Goal: Transaction & Acquisition: Purchase product/service

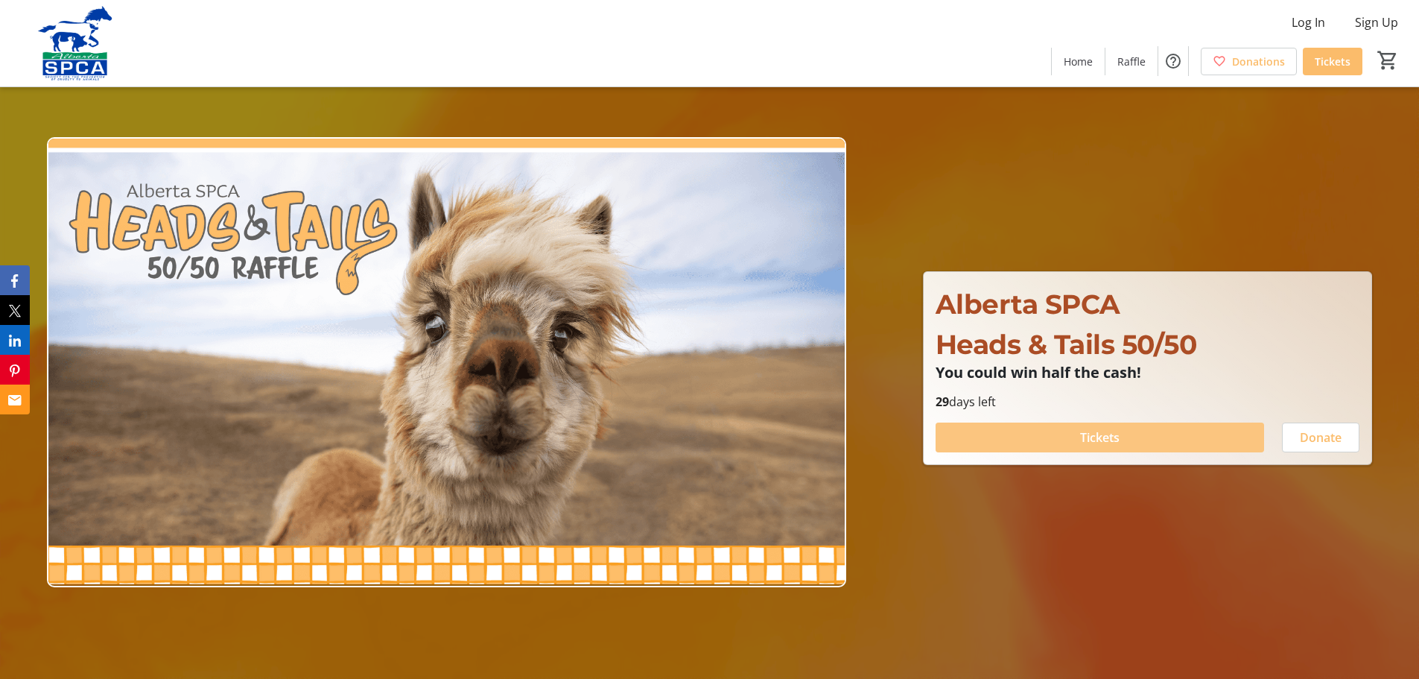
click at [1102, 436] on span "Tickets" at bounding box center [1099, 437] width 39 height 18
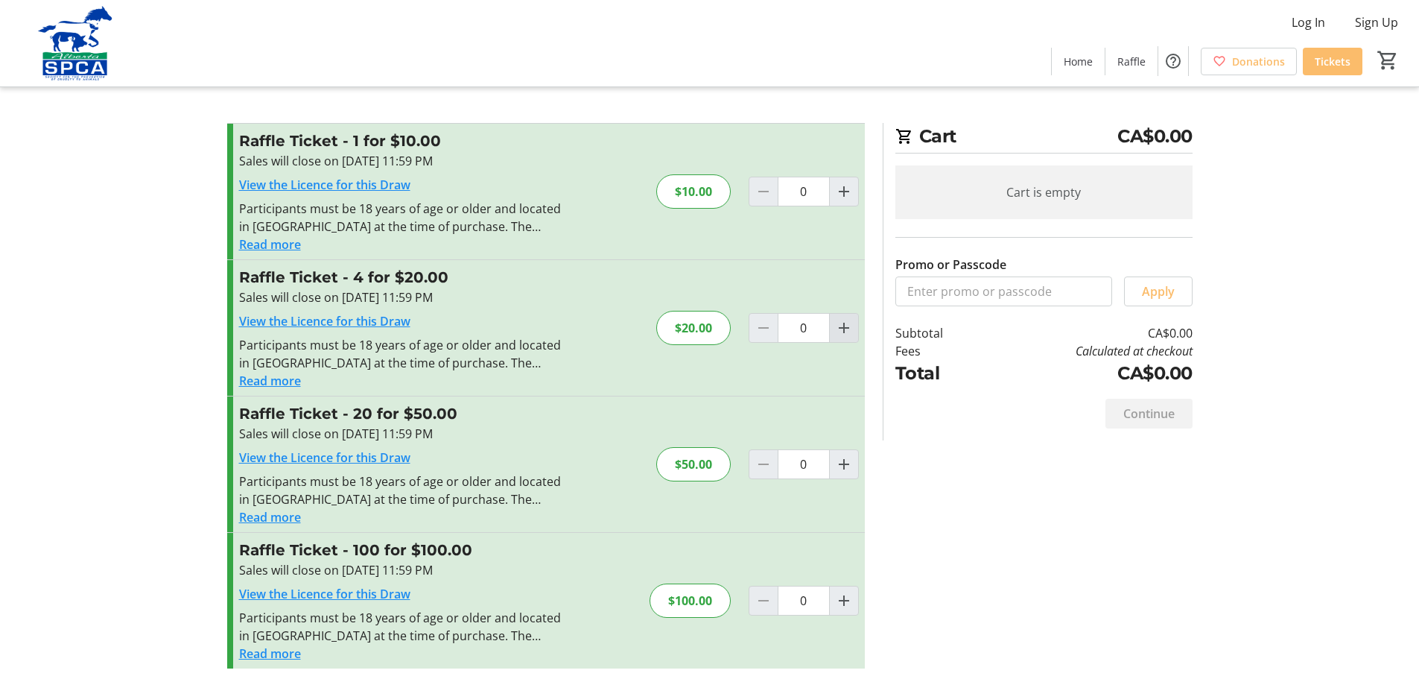
click at [840, 326] on mat-icon "Increment by one" at bounding box center [844, 328] width 18 height 18
type input "1"
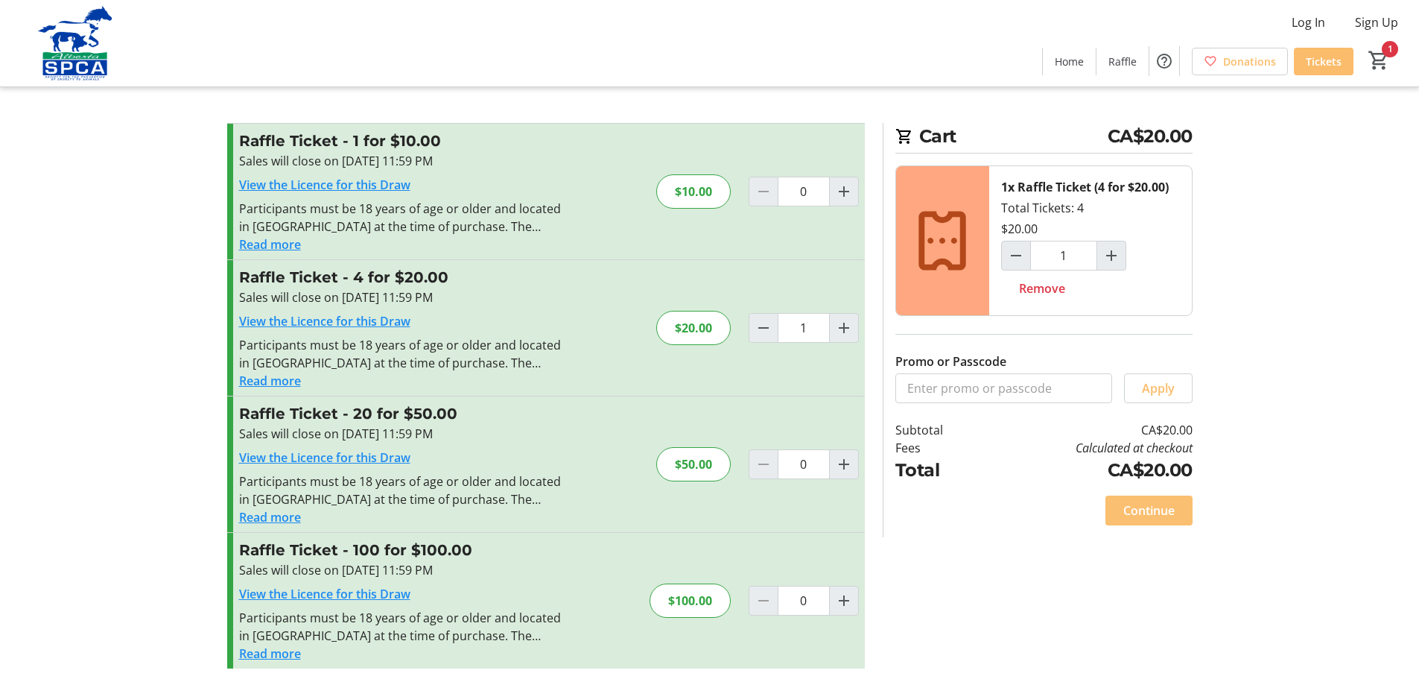
click at [1158, 511] on span "Continue" at bounding box center [1148, 510] width 51 height 18
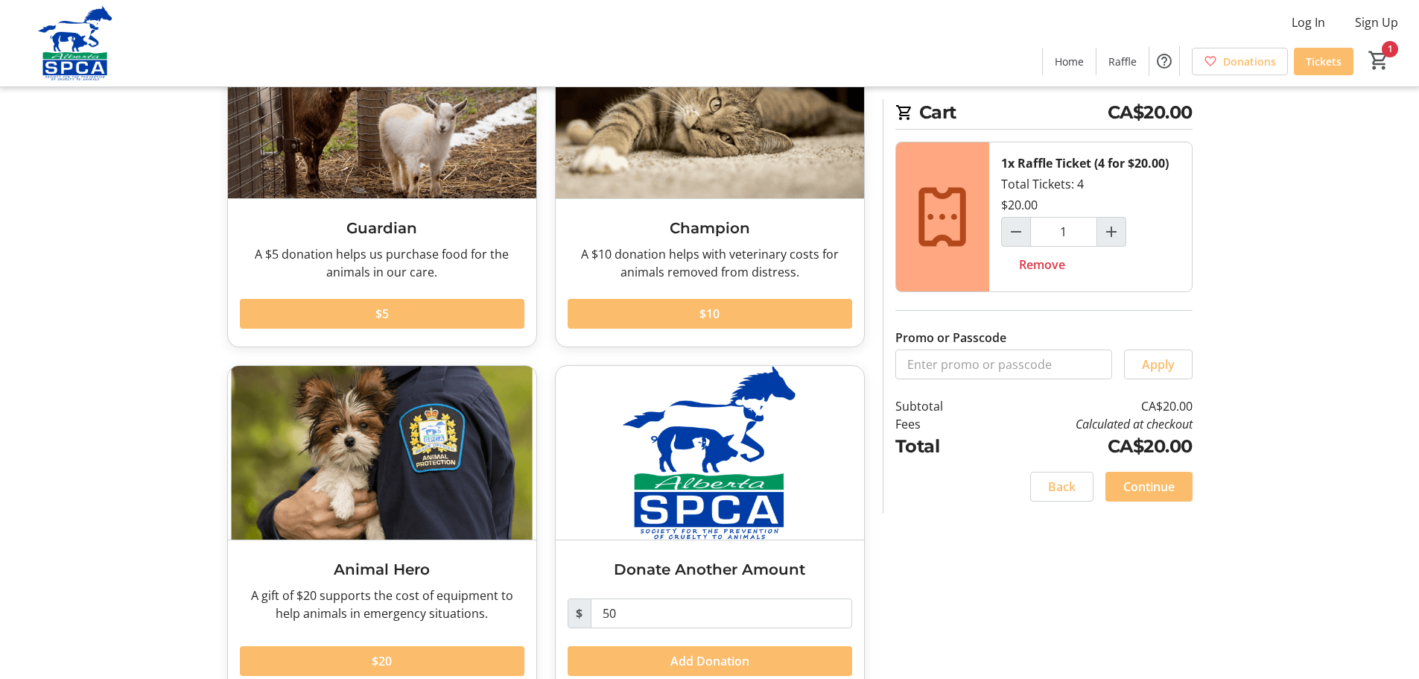
scroll to position [177, 0]
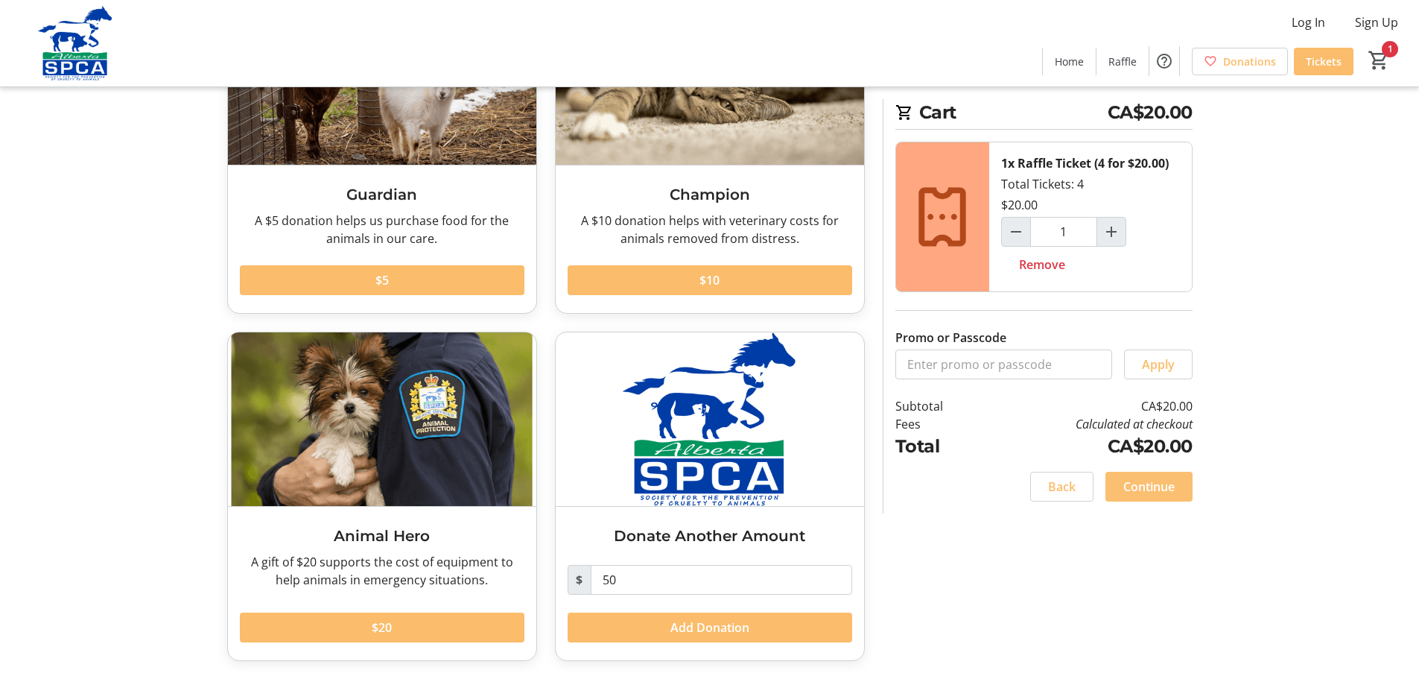
click at [1143, 481] on span "Continue" at bounding box center [1148, 487] width 51 height 18
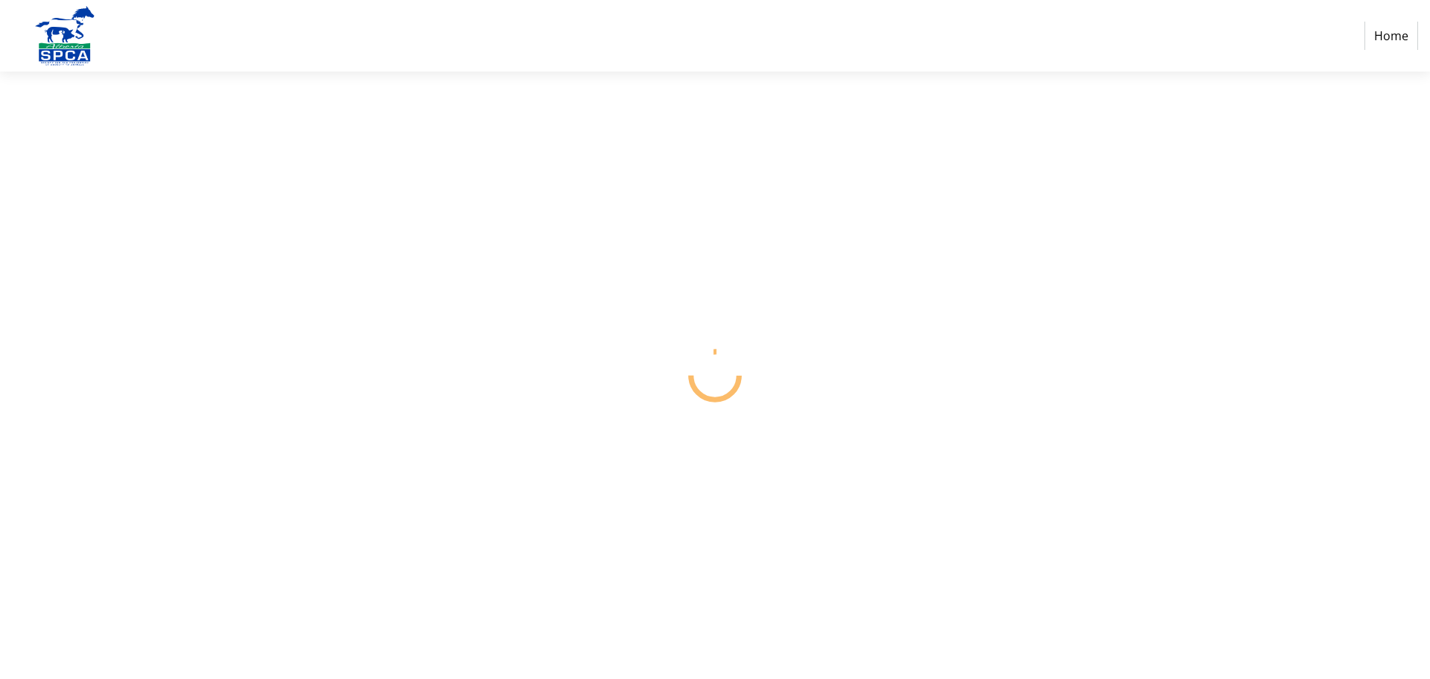
select select "CA"
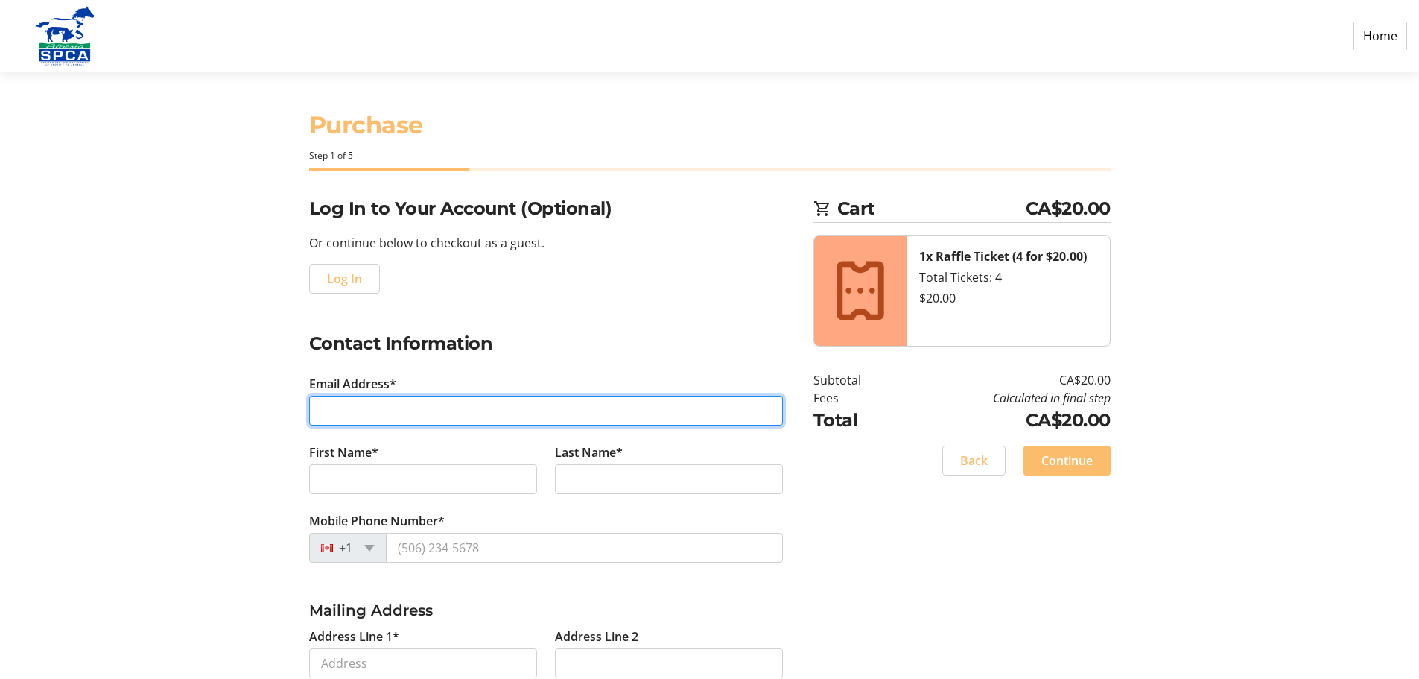
click at [377, 409] on input "Email Address*" at bounding box center [546, 411] width 474 height 30
type input "[EMAIL_ADDRESS][PERSON_NAME][DOMAIN_NAME]"
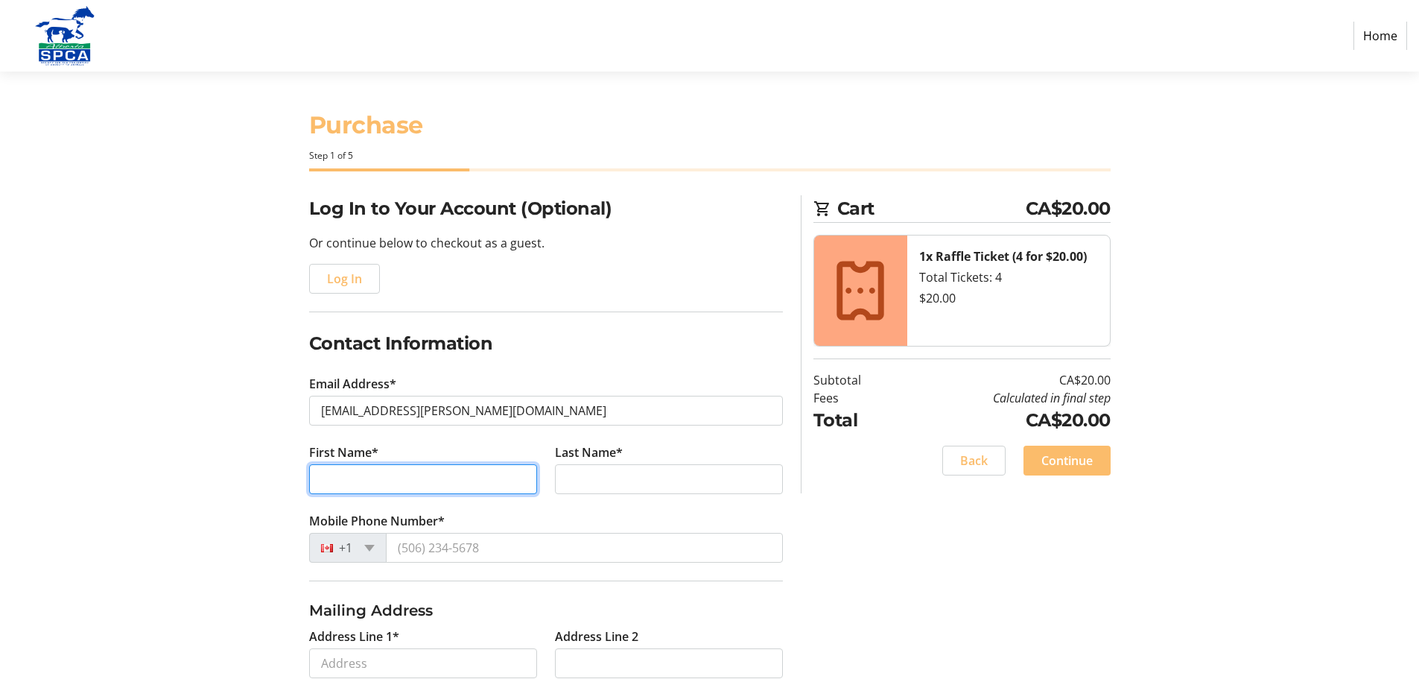
type input "[PERSON_NAME]"
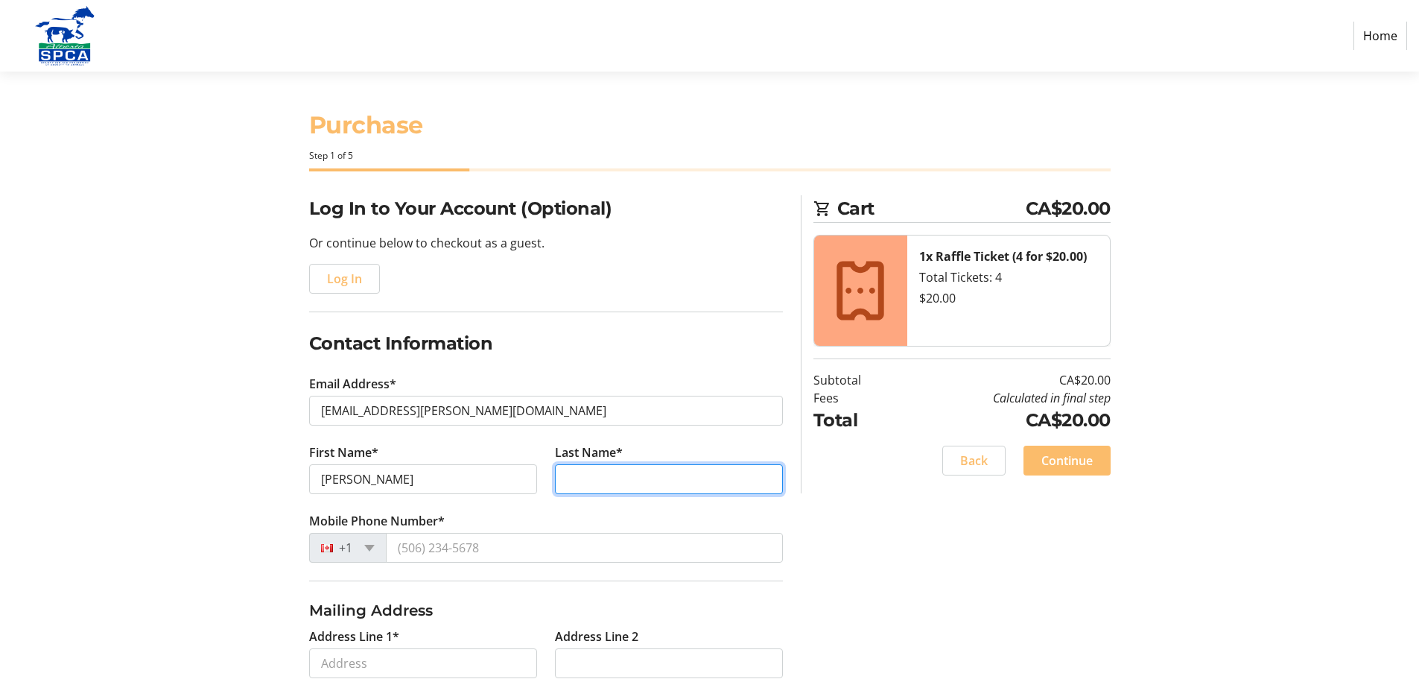
type input "Loader"
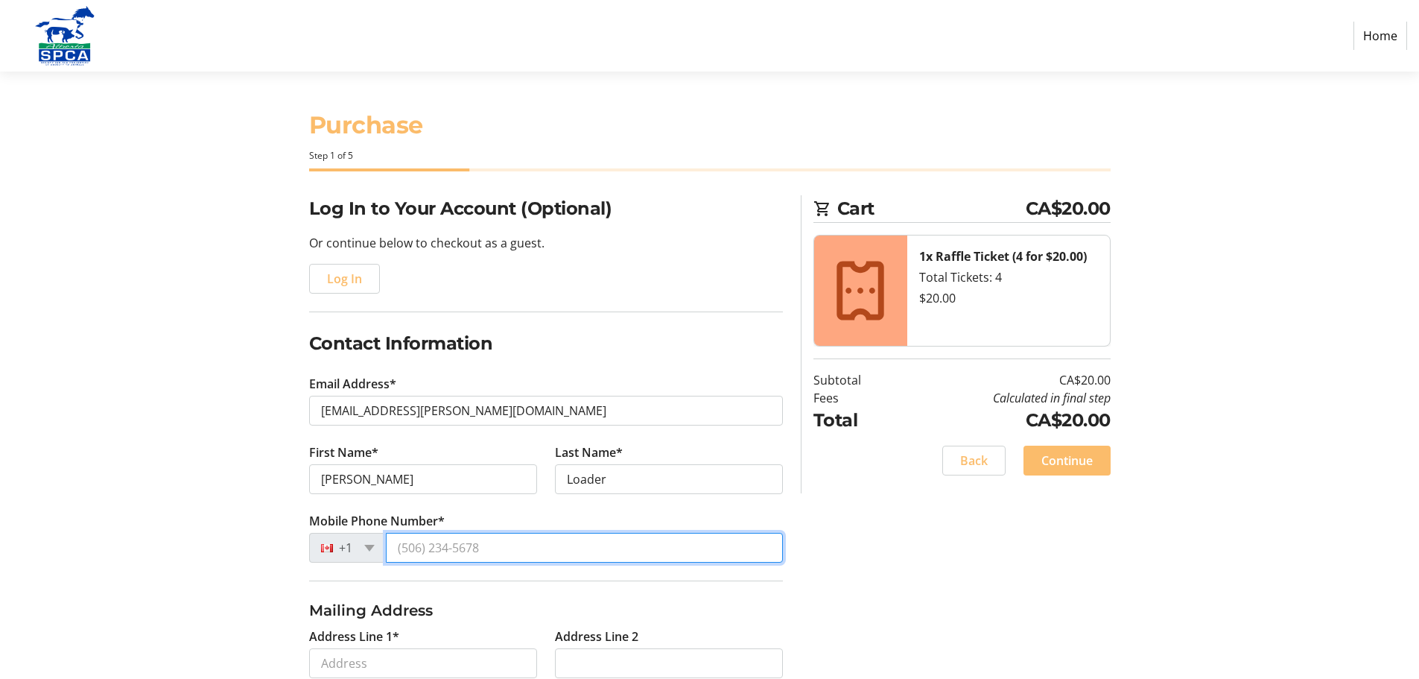
type input "[PHONE_NUMBER]"
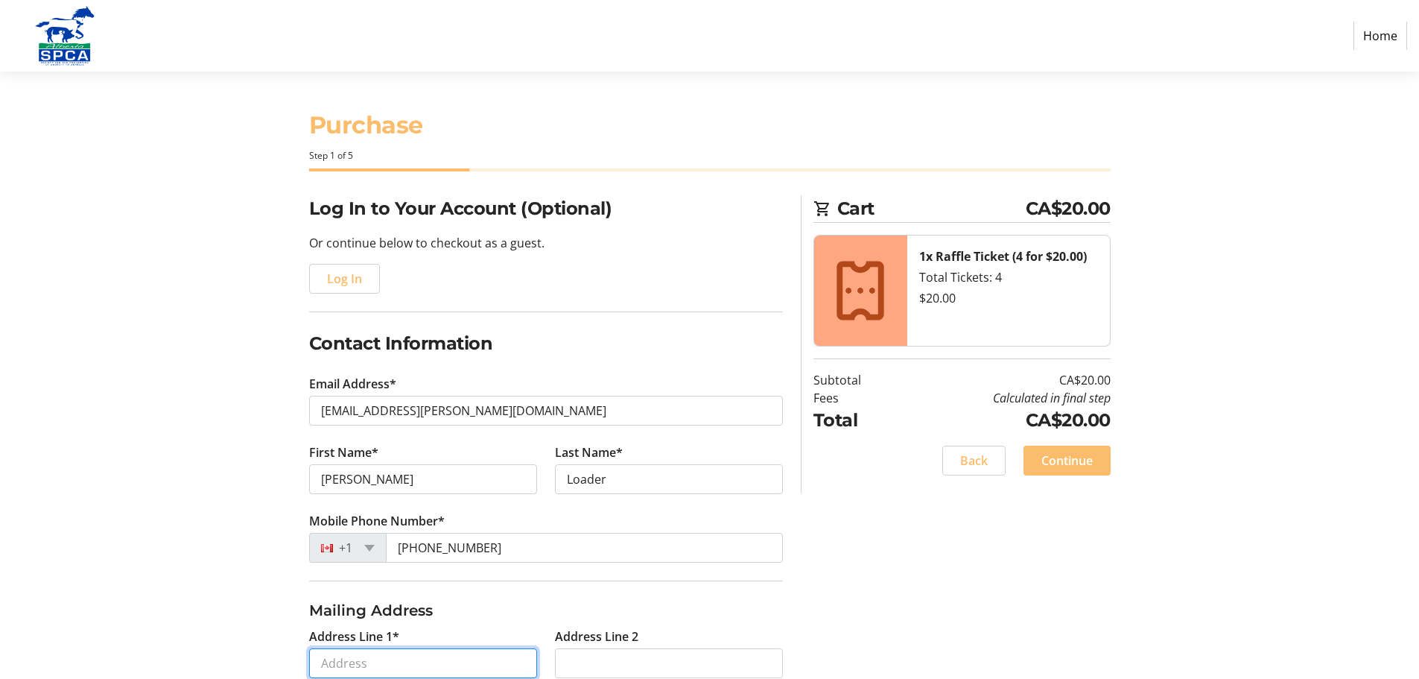
type input "[STREET_ADDRESS][PERSON_NAME]"
type input "Red Deer"
select select "AB"
type input "T4P 3L1"
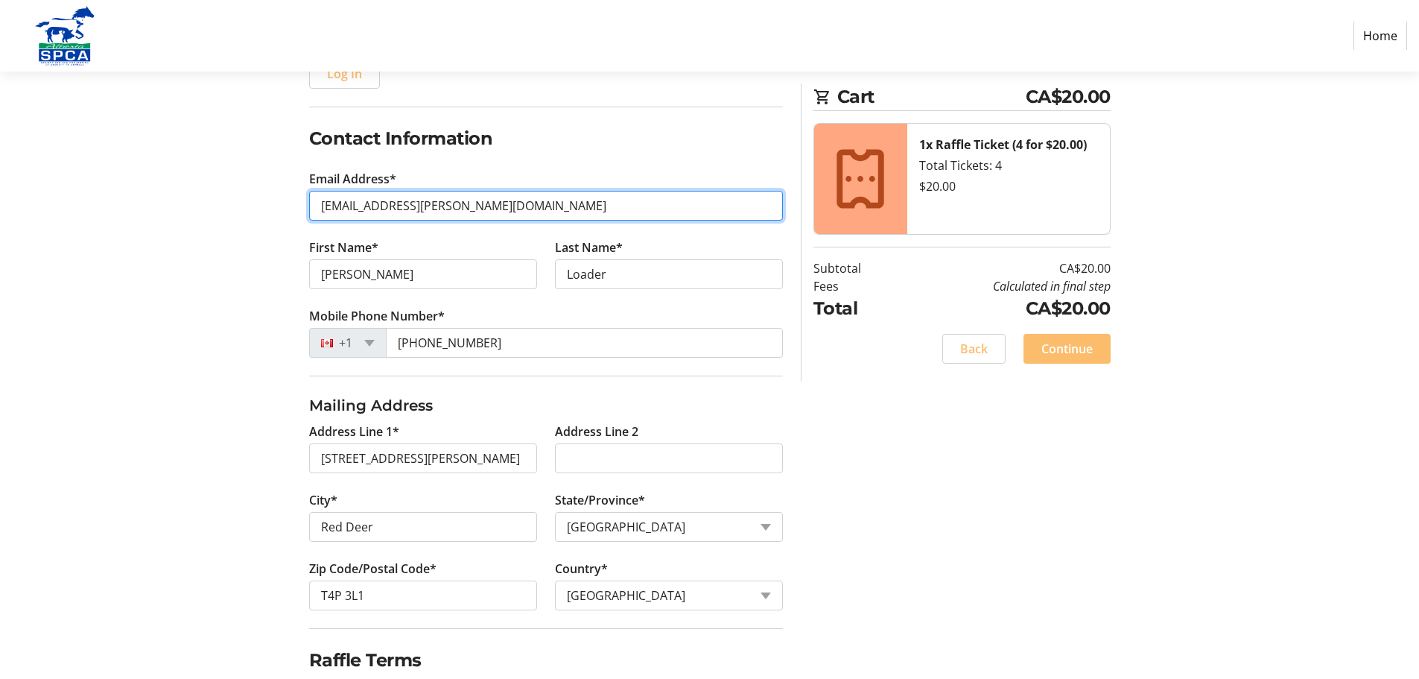
scroll to position [265, 0]
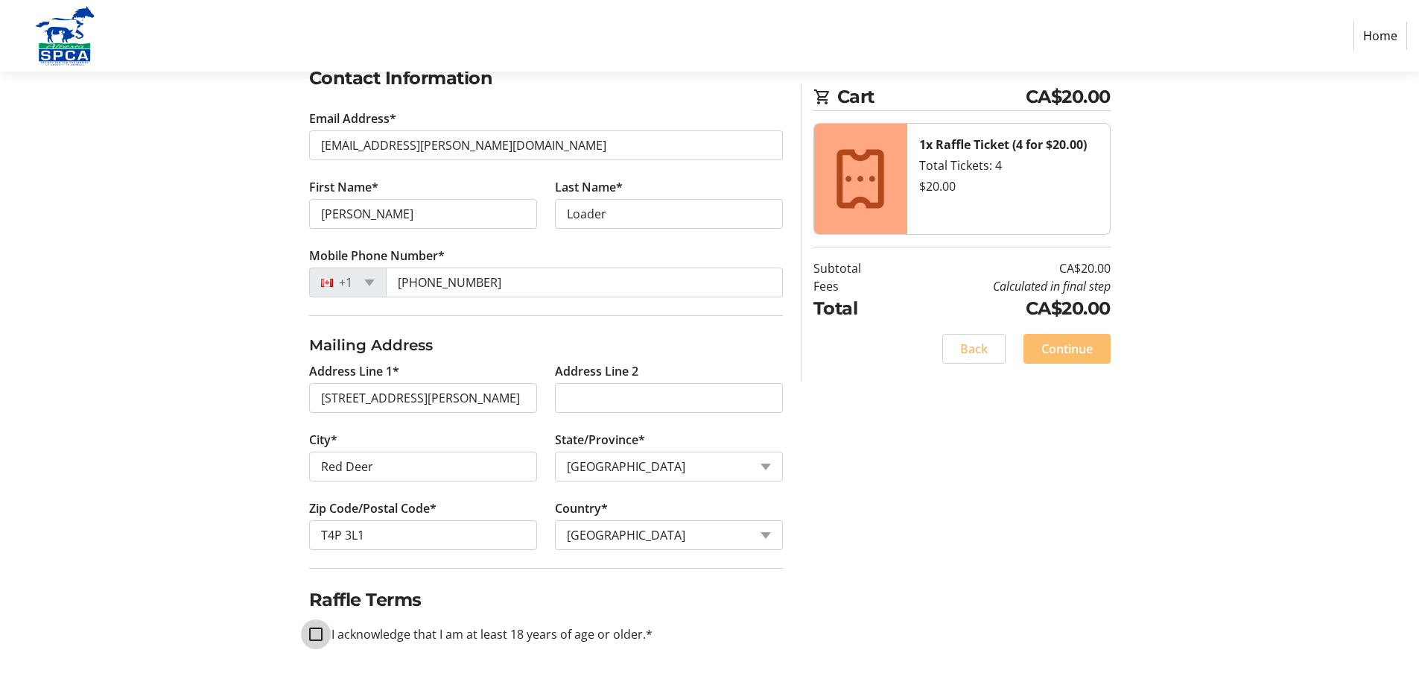
click at [317, 637] on input "I acknowledge that I am at least 18 years of age or older.*" at bounding box center [315, 633] width 13 height 13
checkbox input "true"
click at [1068, 347] on span "Continue" at bounding box center [1066, 349] width 51 height 18
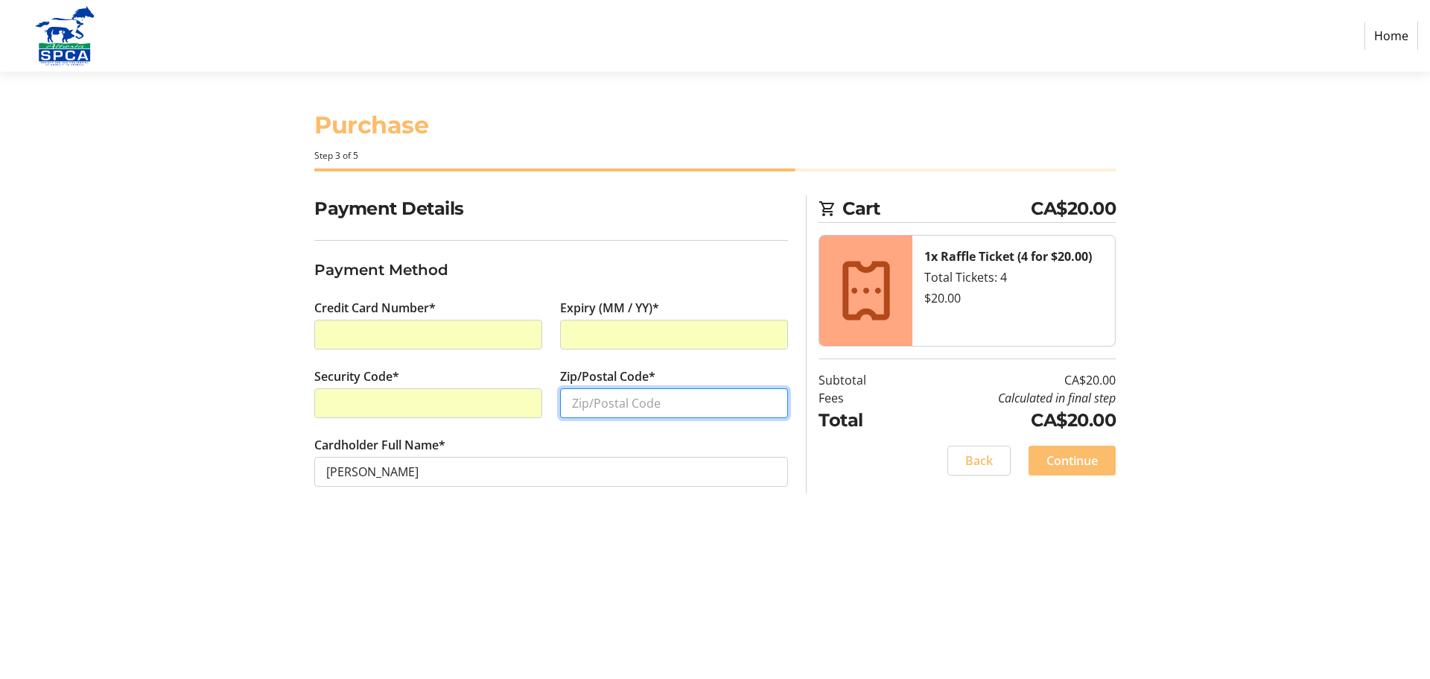
click at [633, 402] on input "Zip/Postal Code*" at bounding box center [674, 403] width 228 height 30
type input "T4P 3L1"
click at [1081, 461] on span "Continue" at bounding box center [1072, 460] width 51 height 18
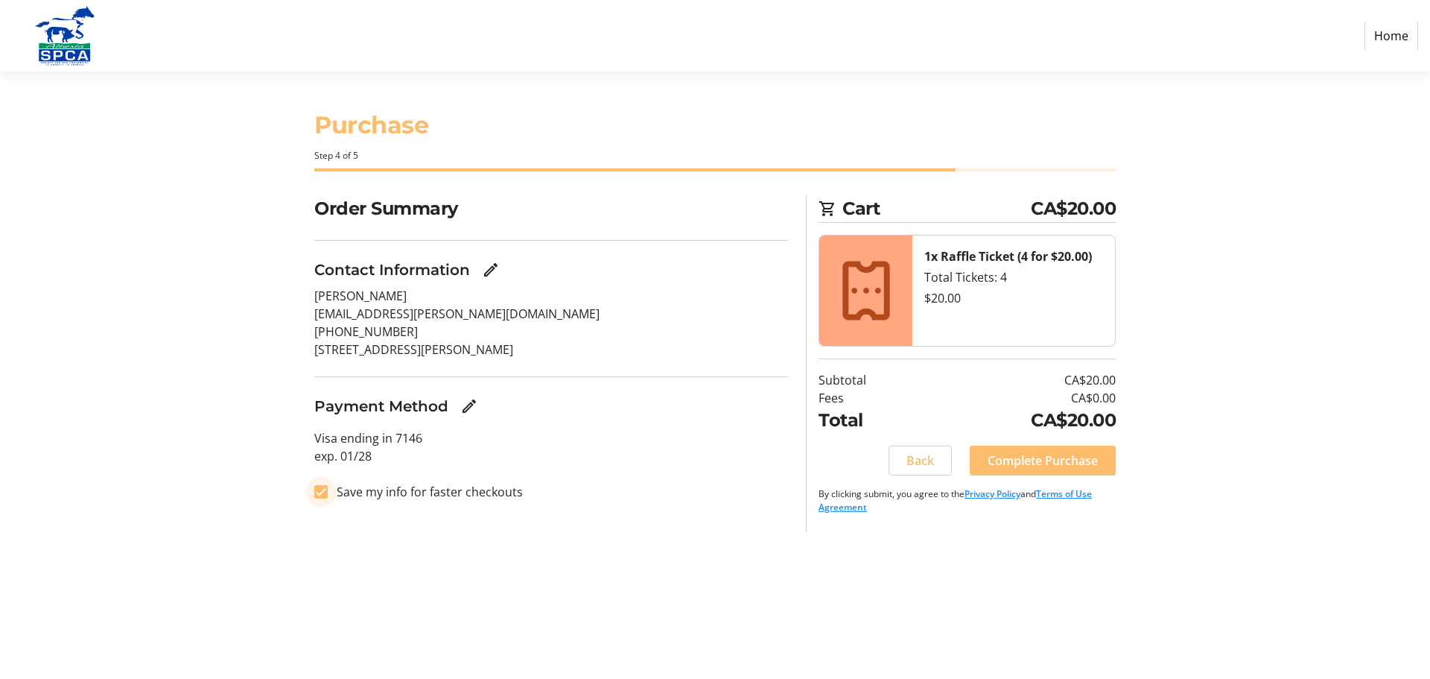
click at [323, 492] on input "Save my info for faster checkouts" at bounding box center [320, 491] width 13 height 13
checkbox input "false"
click at [1053, 460] on span "Complete Purchase" at bounding box center [1043, 460] width 110 height 18
